Goal: Book appointment/travel/reservation

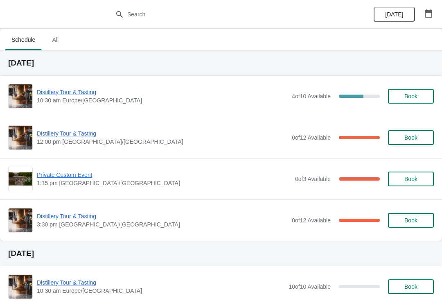
click at [429, 16] on icon "button" at bounding box center [429, 13] width 8 height 8
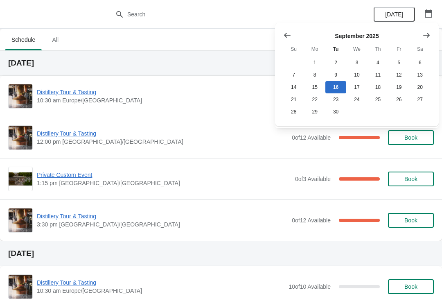
click at [425, 38] on icon "Show next month, October 2025" at bounding box center [427, 35] width 8 height 8
click at [426, 39] on button "Show next month, November 2025" at bounding box center [426, 35] width 15 height 15
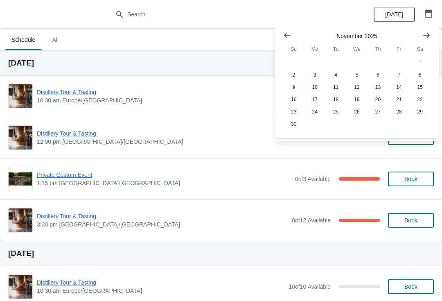
click at [283, 34] on icon "Show previous month, October 2025" at bounding box center [287, 35] width 8 height 8
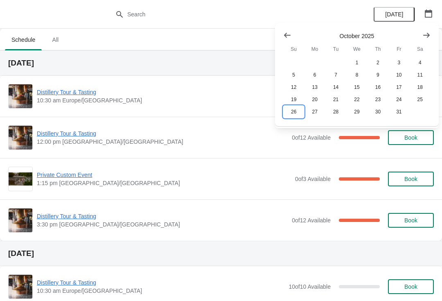
click at [290, 117] on button "26" at bounding box center [293, 112] width 21 height 12
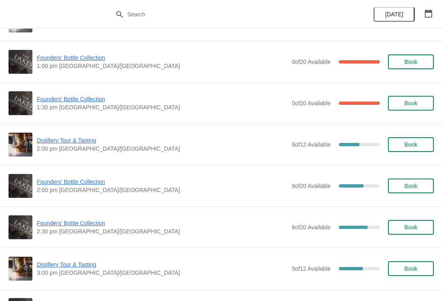
scroll to position [449, 0]
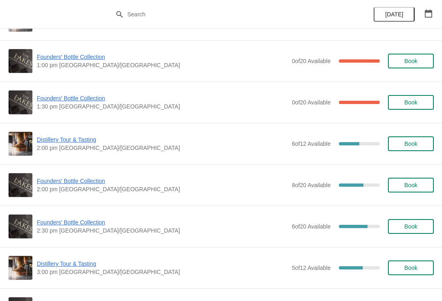
click at [419, 186] on span "Book" at bounding box center [411, 185] width 31 height 7
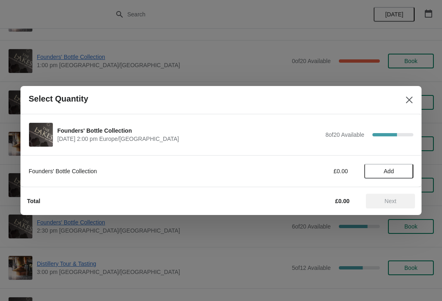
click at [401, 177] on button "Add" at bounding box center [388, 171] width 49 height 15
click at [398, 204] on span "Next" at bounding box center [391, 201] width 36 height 7
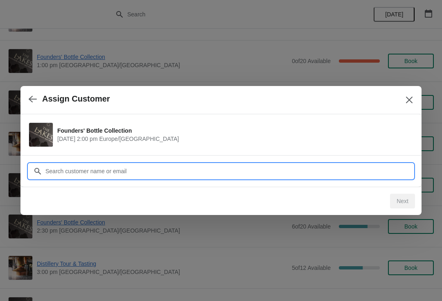
click at [132, 174] on input "Customer" at bounding box center [229, 171] width 369 height 15
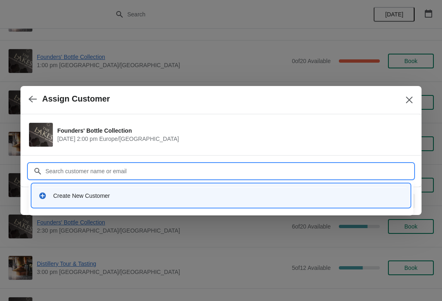
click at [88, 193] on div "Create New Customer" at bounding box center [228, 196] width 351 height 8
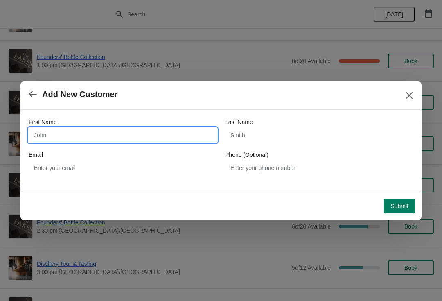
click at [89, 133] on input "First Name" at bounding box center [123, 135] width 188 height 15
type input "[PERSON_NAME]"
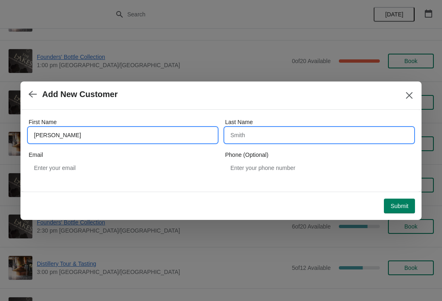
click at [283, 141] on input "Last Name" at bounding box center [319, 135] width 188 height 15
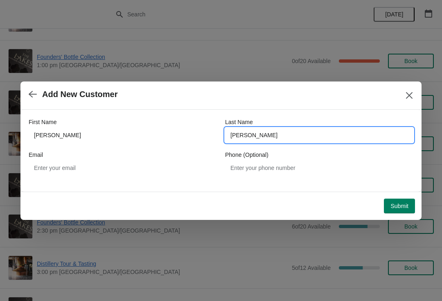
type input "[PERSON_NAME]"
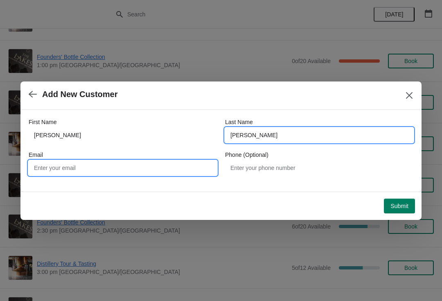
click at [110, 167] on input "Email" at bounding box center [123, 168] width 188 height 15
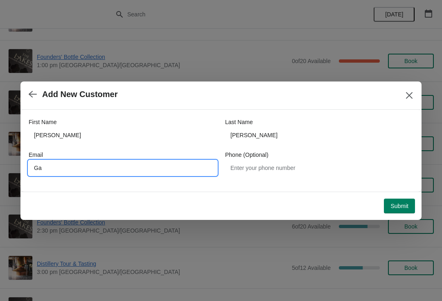
type input "G"
type input "[EMAIL_ADDRESS][DOMAIN_NAME]"
click at [289, 181] on div "First Name Gareth Last Name Williams Email Gareth.williams01380@btinternet.com …" at bounding box center [221, 147] width 385 height 74
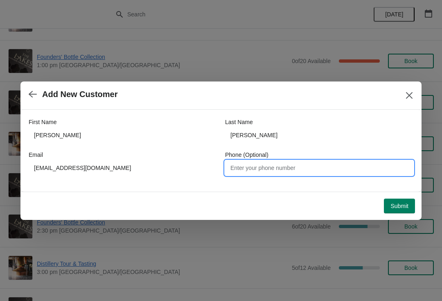
click at [304, 175] on input "Phone (Optional)" at bounding box center [319, 168] width 188 height 15
type input "07988612127"
click at [395, 205] on span "Submit" at bounding box center [400, 206] width 18 height 7
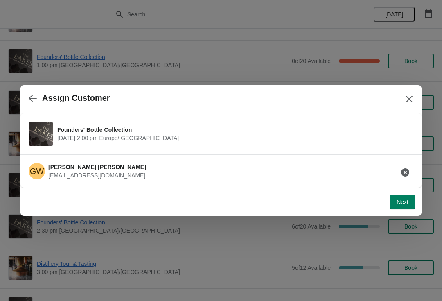
click at [396, 208] on button "Next" at bounding box center [402, 202] width 25 height 15
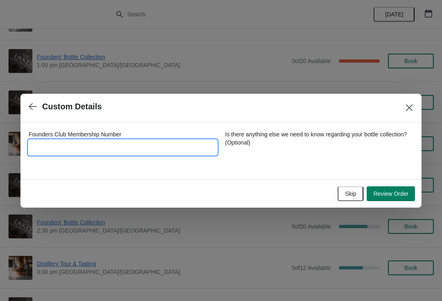
click at [119, 147] on input "Founders Club Membership Number" at bounding box center [123, 147] width 188 height 15
type input "762015"
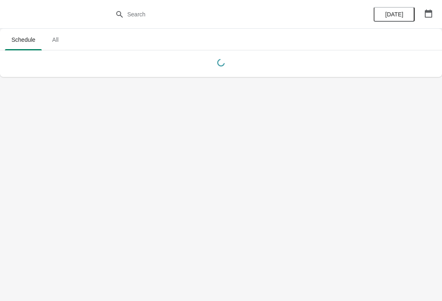
click at [429, 17] on icon "button" at bounding box center [428, 13] width 7 height 8
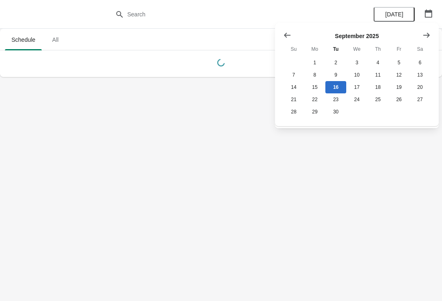
click at [433, 36] on button "Show next month, October 2025" at bounding box center [426, 35] width 15 height 15
click at [297, 117] on button "26" at bounding box center [293, 112] width 21 height 12
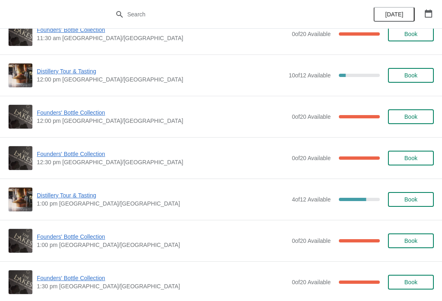
scroll to position [269, 0]
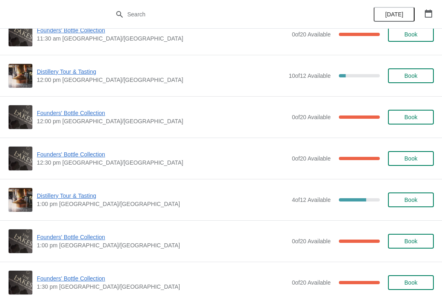
click at [415, 206] on button "Book" at bounding box center [411, 199] width 46 height 15
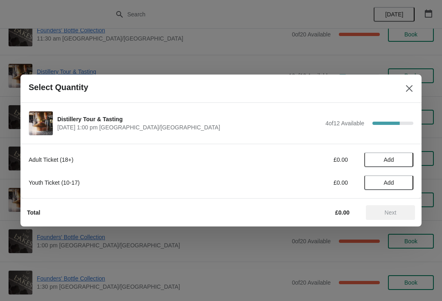
click at [397, 160] on span "Add" at bounding box center [389, 159] width 34 height 7
click at [406, 163] on icon at bounding box center [403, 160] width 9 height 9
click at [407, 162] on icon at bounding box center [403, 160] width 9 height 9
click at [406, 163] on icon at bounding box center [403, 160] width 9 height 9
click at [397, 219] on button "Next" at bounding box center [390, 212] width 49 height 15
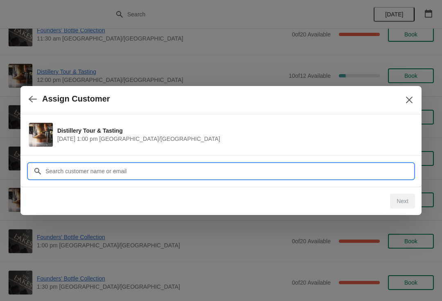
click at [123, 172] on input "Customer" at bounding box center [229, 171] width 369 height 15
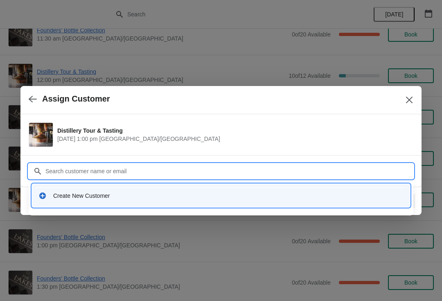
click at [113, 200] on div "Create New Customer" at bounding box center [221, 195] width 372 height 17
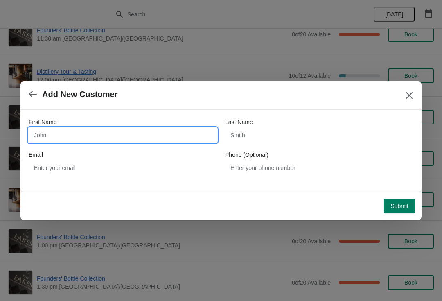
click at [117, 136] on input "First Name" at bounding box center [123, 135] width 188 height 15
type input "[PERSON_NAME]"
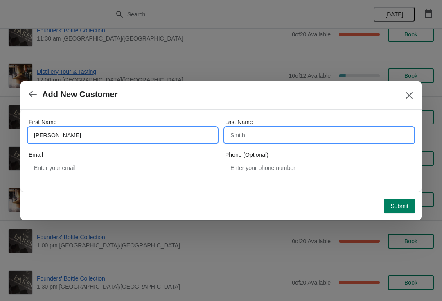
click at [287, 136] on input "Last Name" at bounding box center [319, 135] width 188 height 15
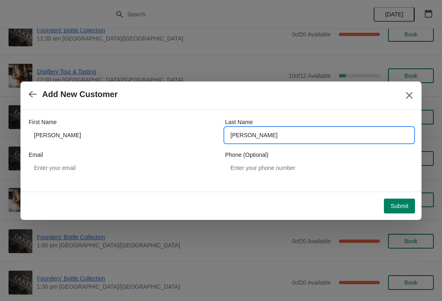
type input "[PERSON_NAME]"
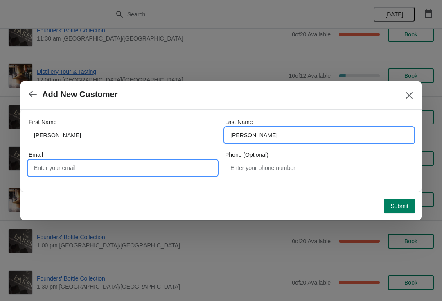
click at [99, 171] on input "Email" at bounding box center [123, 168] width 188 height 15
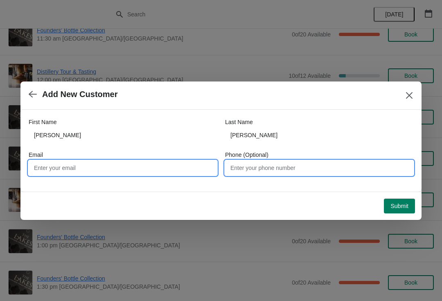
click at [288, 171] on input "Phone (Optional)" at bounding box center [319, 168] width 188 height 15
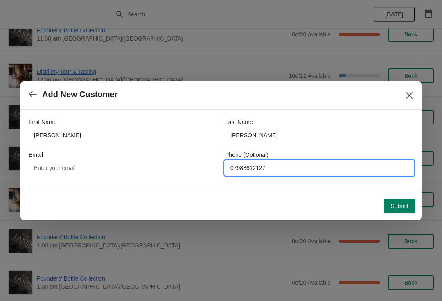
type input "07988612127"
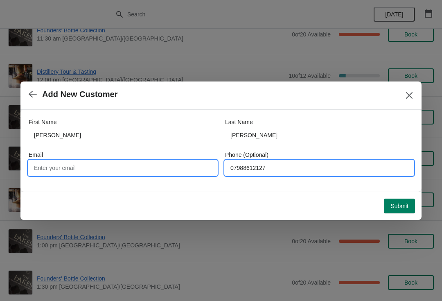
click at [91, 172] on input "Email" at bounding box center [123, 168] width 188 height 15
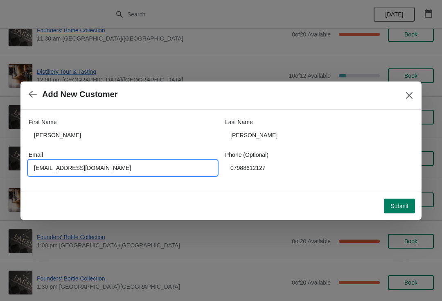
type input "[EMAIL_ADDRESS][DOMAIN_NAME]"
click at [399, 212] on button "Submit" at bounding box center [399, 206] width 31 height 15
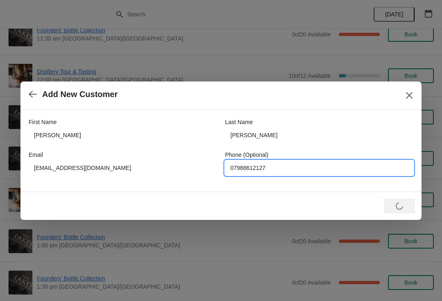
click at [308, 173] on input "07988612127" at bounding box center [319, 168] width 188 height 15
click at [228, 167] on input "07988612127" at bounding box center [319, 168] width 188 height 15
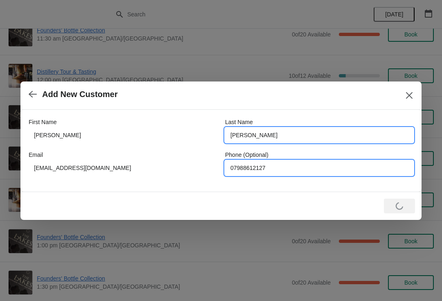
click at [297, 136] on input "[PERSON_NAME]" at bounding box center [319, 135] width 188 height 15
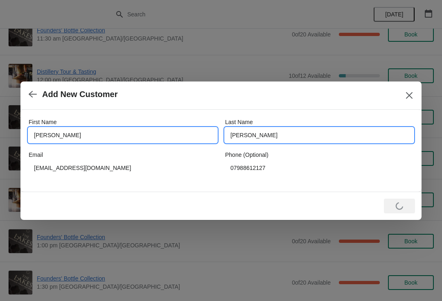
click at [45, 133] on input "[PERSON_NAME]" at bounding box center [123, 135] width 188 height 15
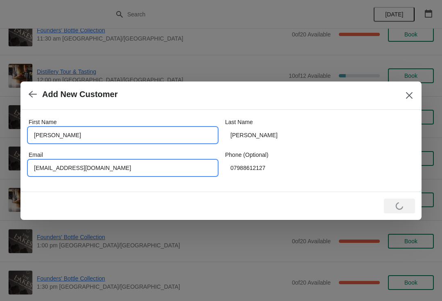
click at [72, 169] on input "[EMAIL_ADDRESS][DOMAIN_NAME]" at bounding box center [123, 168] width 188 height 15
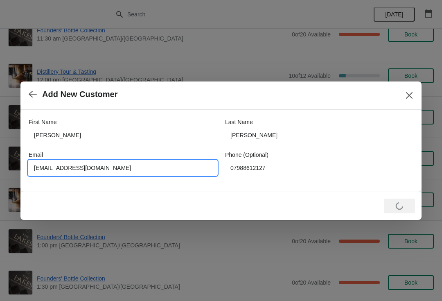
click at [410, 93] on icon "Close" at bounding box center [409, 95] width 8 height 8
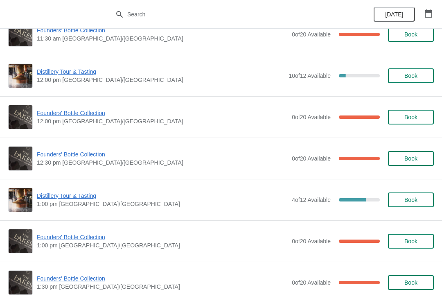
click at [417, 200] on span "Book" at bounding box center [411, 200] width 13 height 7
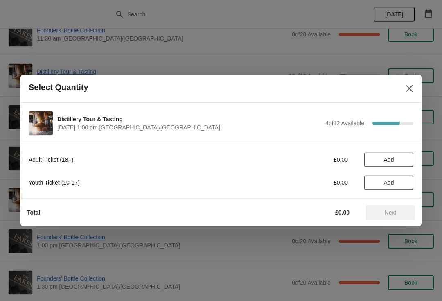
click at [386, 156] on span "Add" at bounding box center [389, 159] width 10 height 7
click at [405, 161] on icon at bounding box center [403, 160] width 9 height 9
click at [406, 160] on icon at bounding box center [403, 160] width 9 height 9
click at [406, 158] on icon at bounding box center [403, 160] width 9 height 9
click at [398, 214] on span "Next" at bounding box center [391, 212] width 36 height 7
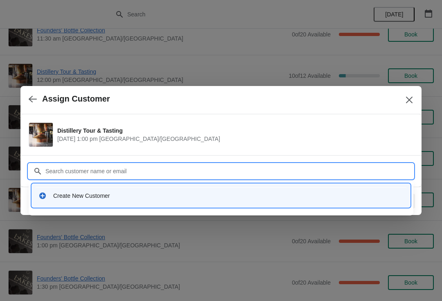
click at [156, 203] on div "Create New Customer" at bounding box center [221, 195] width 372 height 17
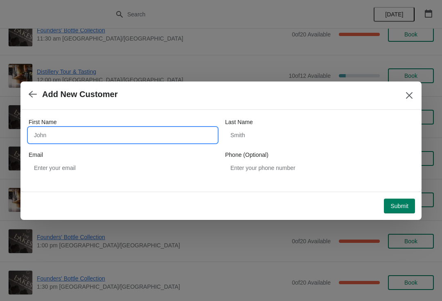
click at [139, 128] on input "First Name" at bounding box center [123, 135] width 188 height 15
type input "[PERSON_NAME]"
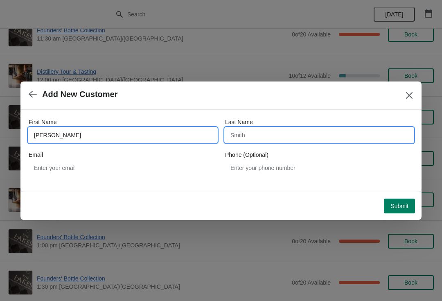
click at [286, 137] on input "Last Name" at bounding box center [319, 135] width 188 height 15
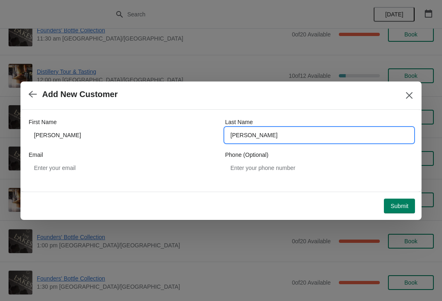
type input "[PERSON_NAME]"
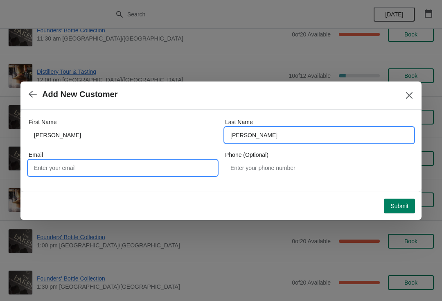
click at [108, 172] on input "Email" at bounding box center [123, 168] width 188 height 15
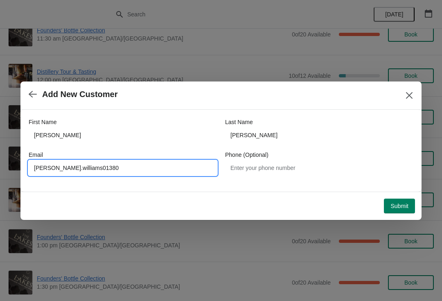
type input "[PERSON_NAME].williams01380@"
